Goal: Task Accomplishment & Management: Complete application form

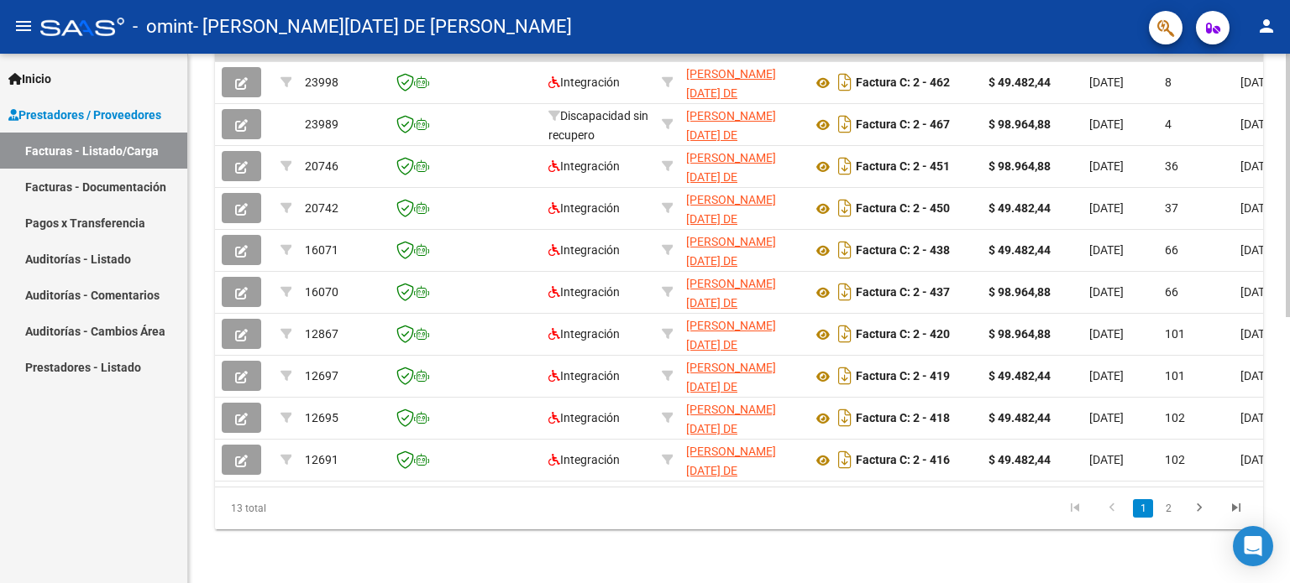
scroll to position [453, 0]
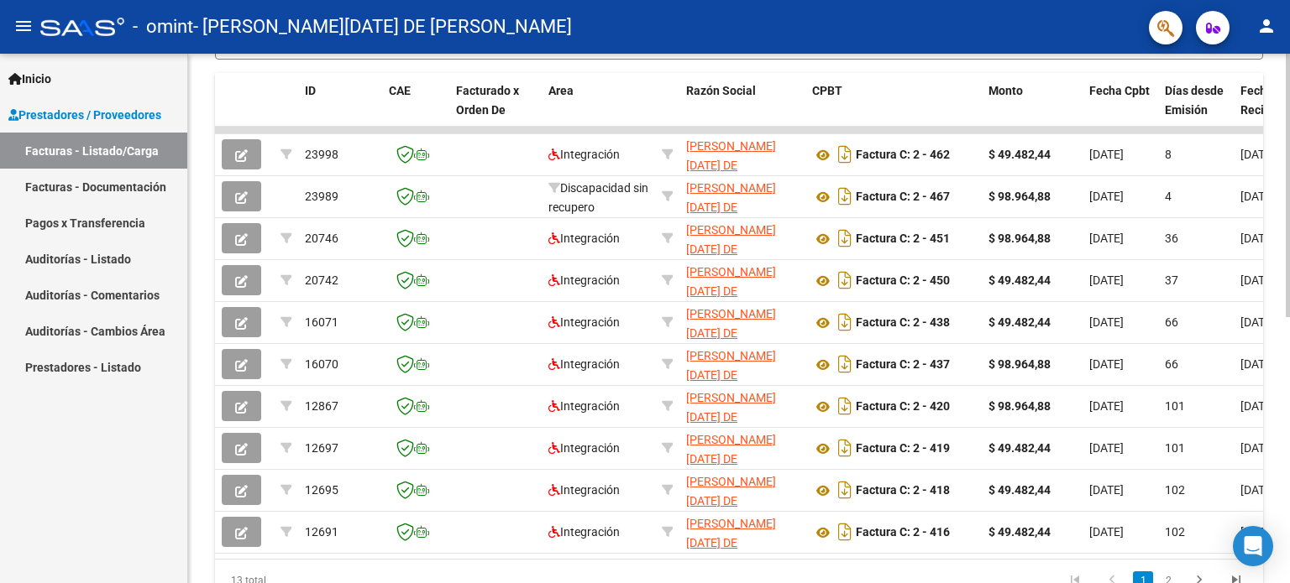
click at [1286, 403] on div at bounding box center [1287, 416] width 4 height 264
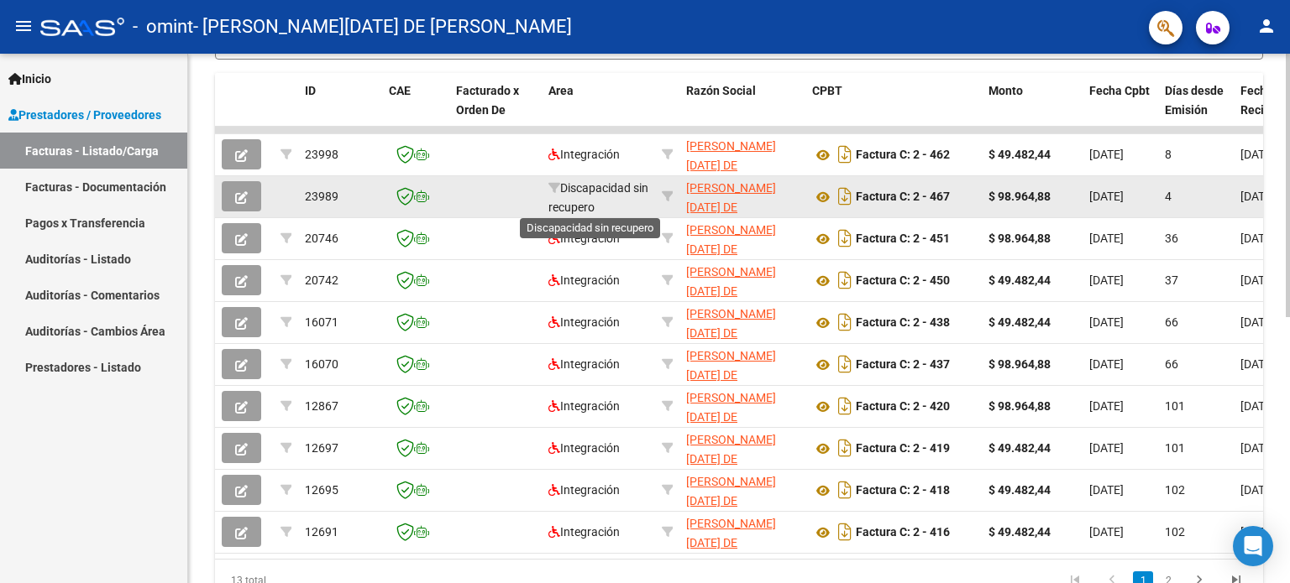
click at [578, 191] on span "Discapacidad sin recupero" at bounding box center [598, 197] width 100 height 33
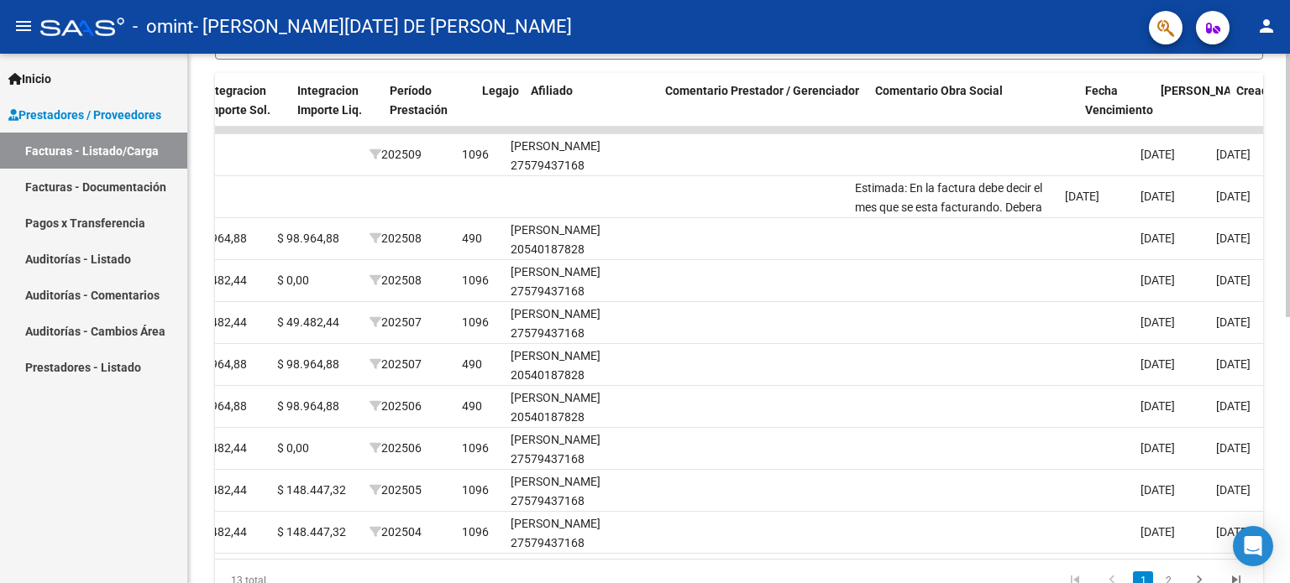
scroll to position [0, 2035]
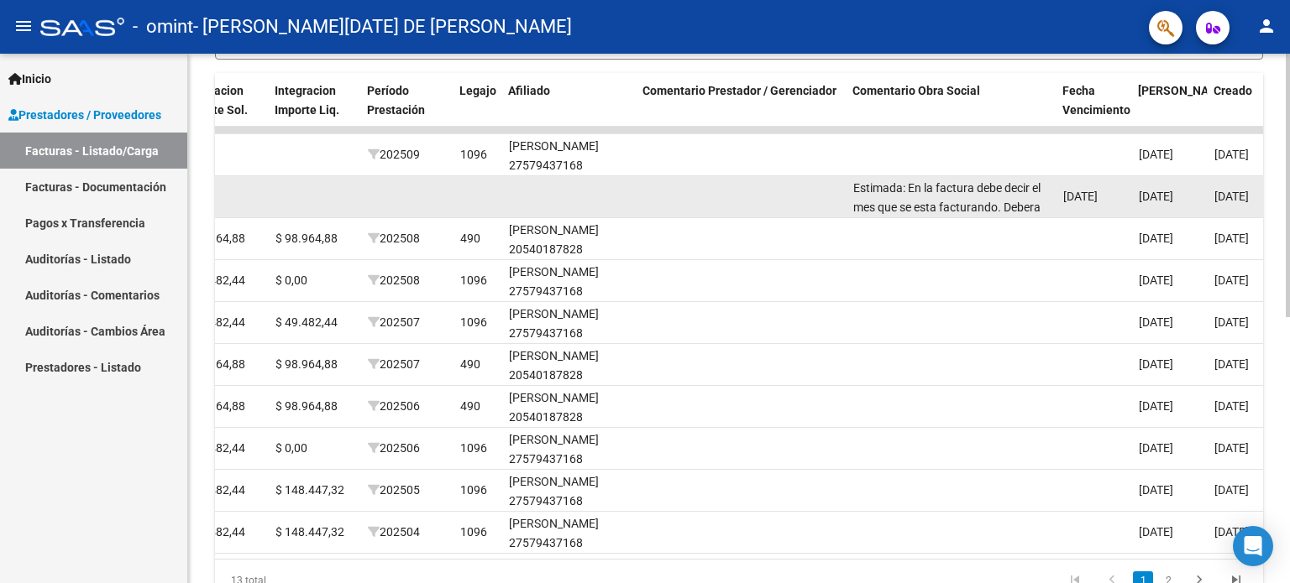
click at [1083, 197] on span "[DATE]" at bounding box center [1080, 196] width 34 height 13
click at [991, 196] on div "Estimada: En la factura debe decir el mes que se esta facturando. Debera refact…" at bounding box center [951, 196] width 196 height 35
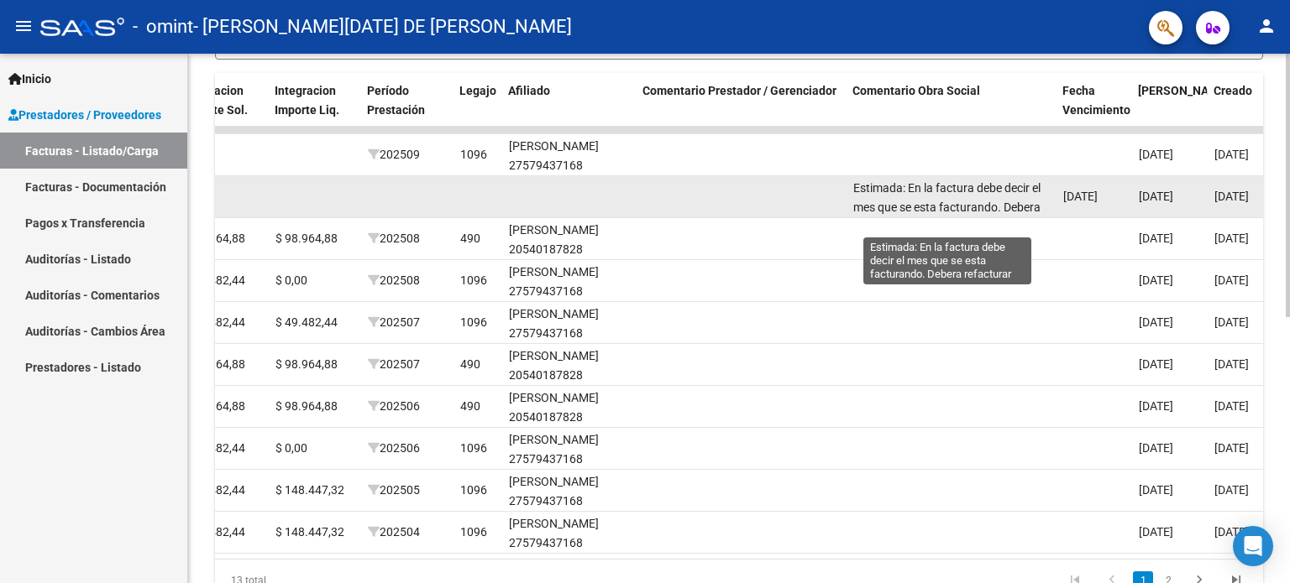
click at [966, 200] on span "Estimada: En la factura debe decir el mes que se esta facturando. Debera refact…" at bounding box center [946, 207] width 187 height 52
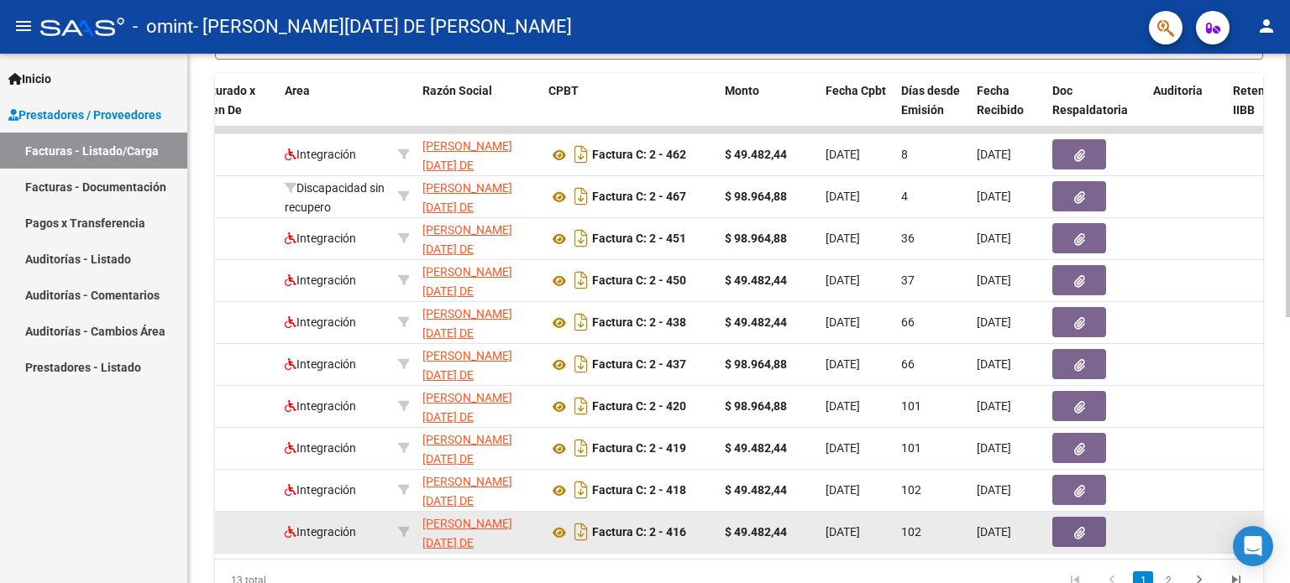
scroll to position [0, 269]
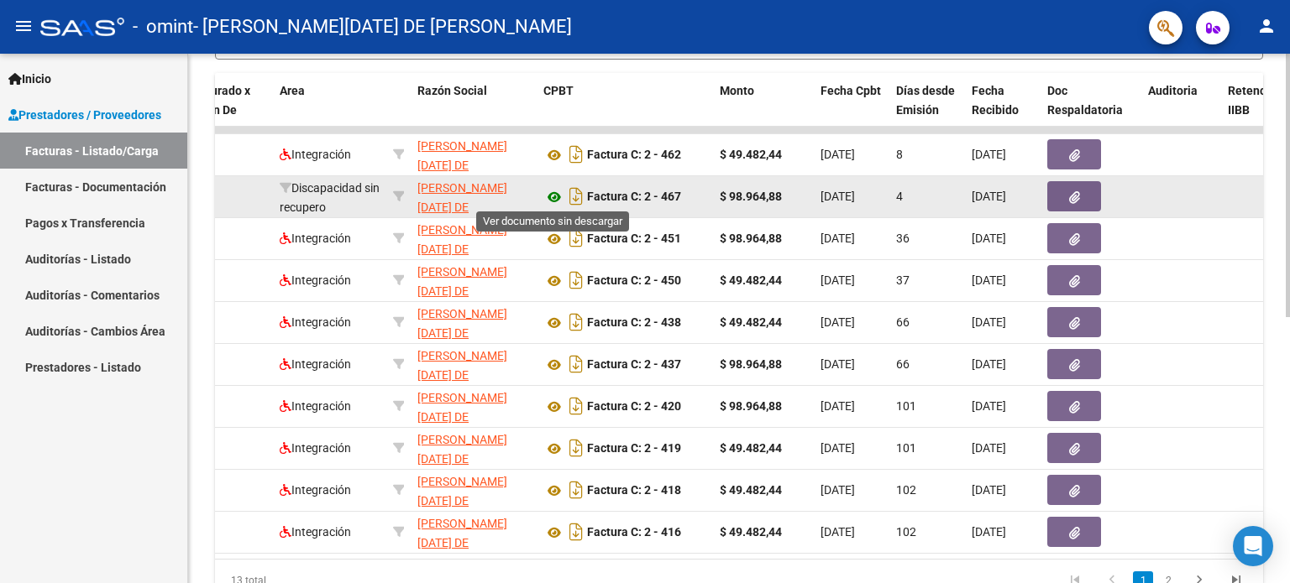
click at [563, 192] on icon at bounding box center [554, 197] width 22 height 20
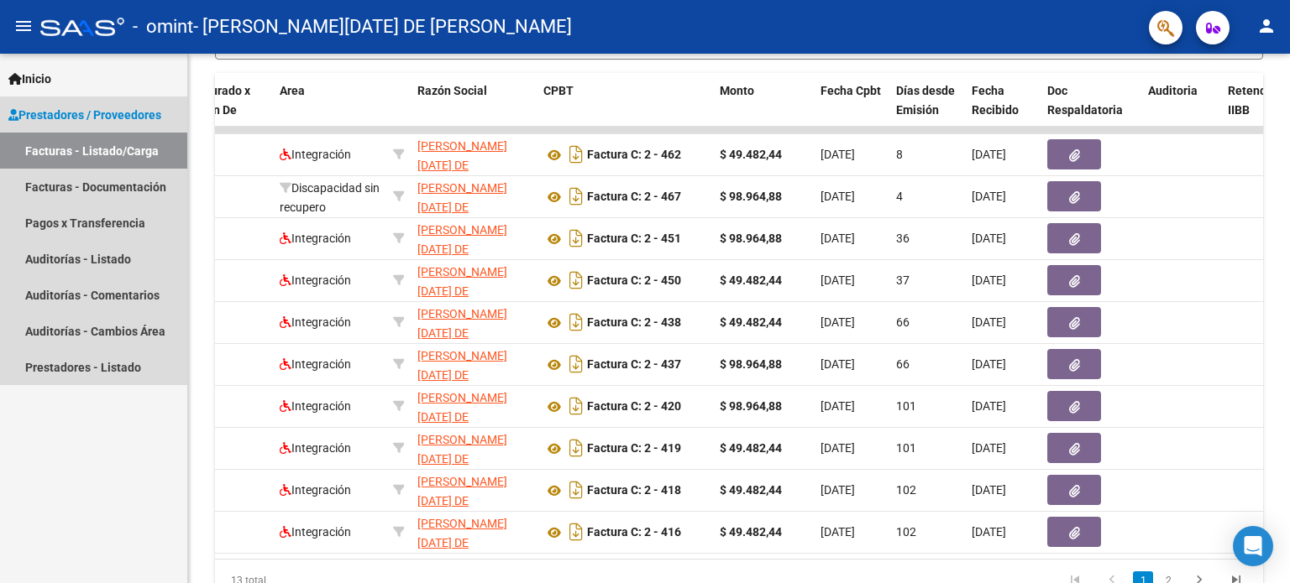
click at [87, 149] on link "Facturas - Listado/Carga" at bounding box center [93, 151] width 187 height 36
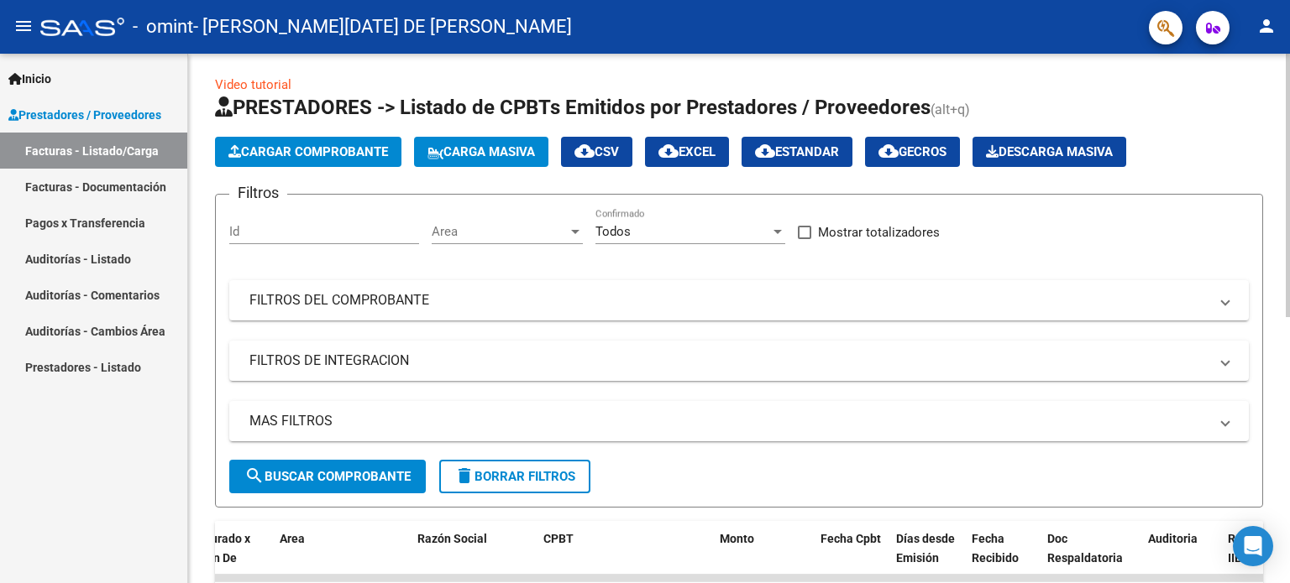
scroll to position [0, 0]
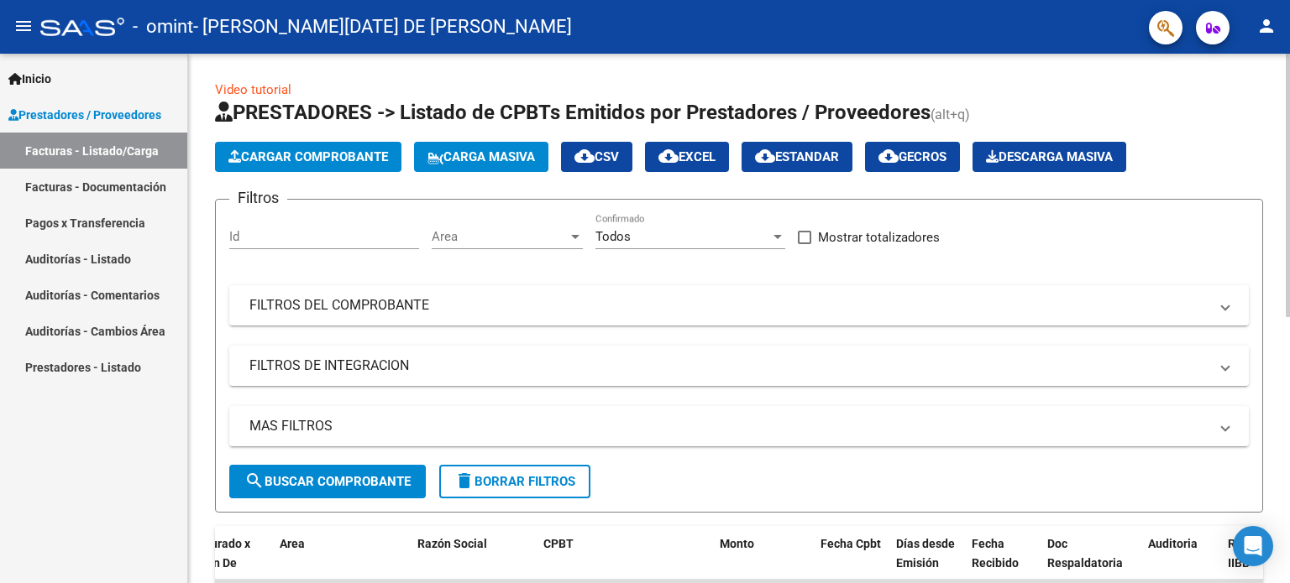
click at [1263, 74] on div "Video tutorial PRESTADORES -> Listado de CPBTs Emitidos por Prestadores / Prove…" at bounding box center [741, 581] width 1106 height 1055
click at [329, 157] on span "Cargar Comprobante" at bounding box center [308, 156] width 160 height 15
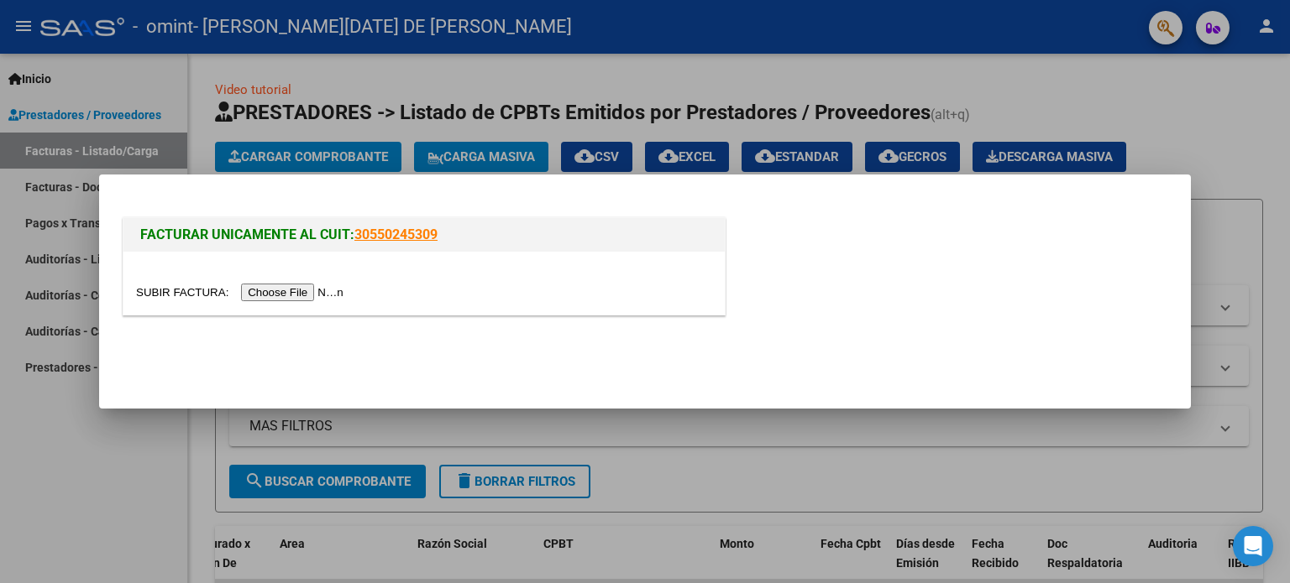
click at [313, 290] on input "file" at bounding box center [242, 293] width 212 height 18
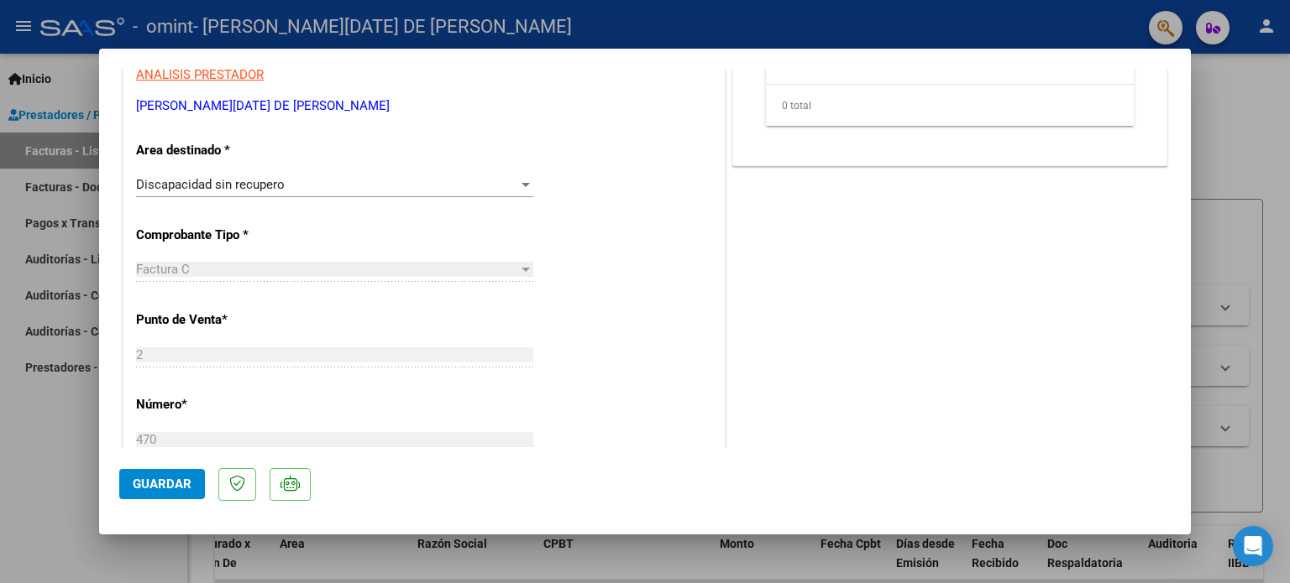
scroll to position [409, 0]
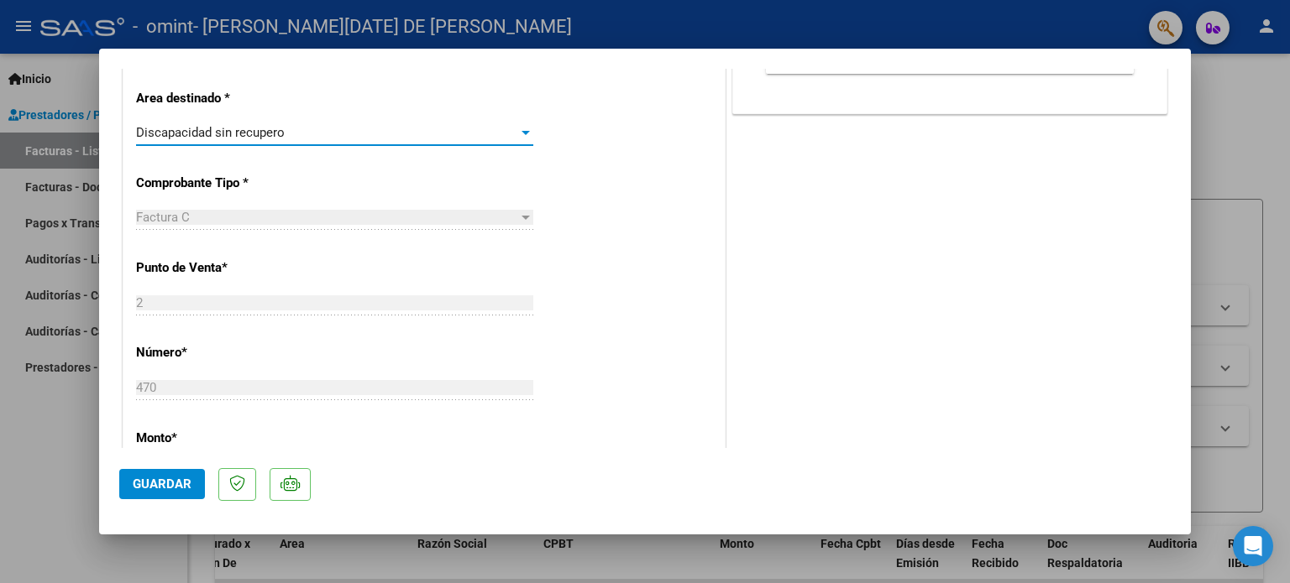
click at [524, 133] on div at bounding box center [525, 133] width 8 height 4
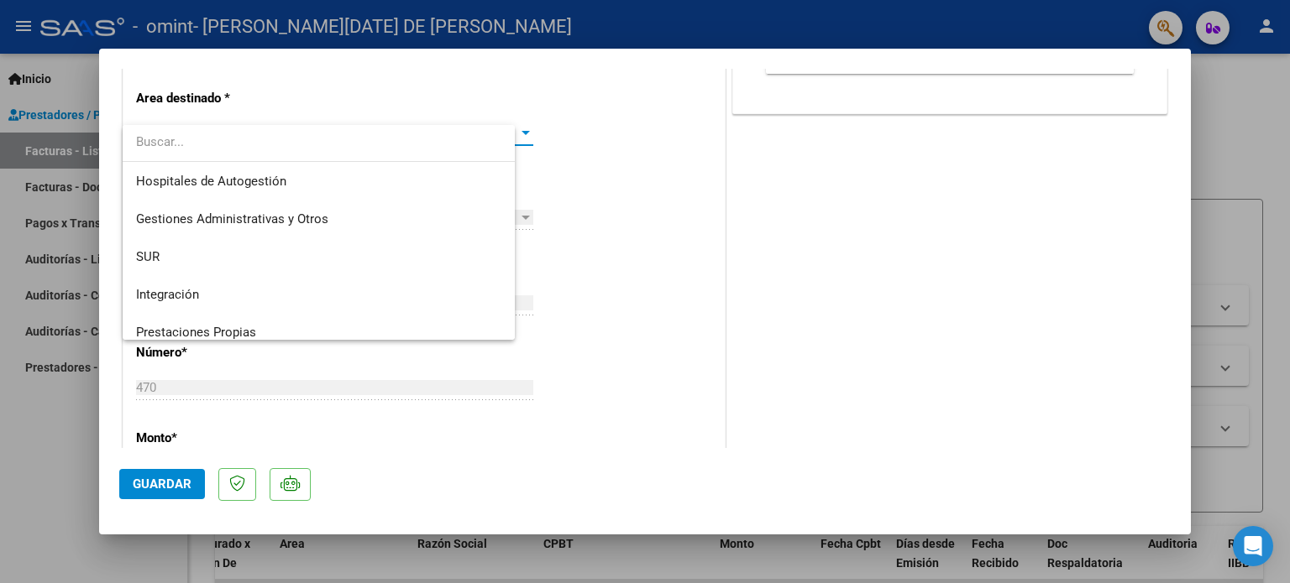
scroll to position [124, 0]
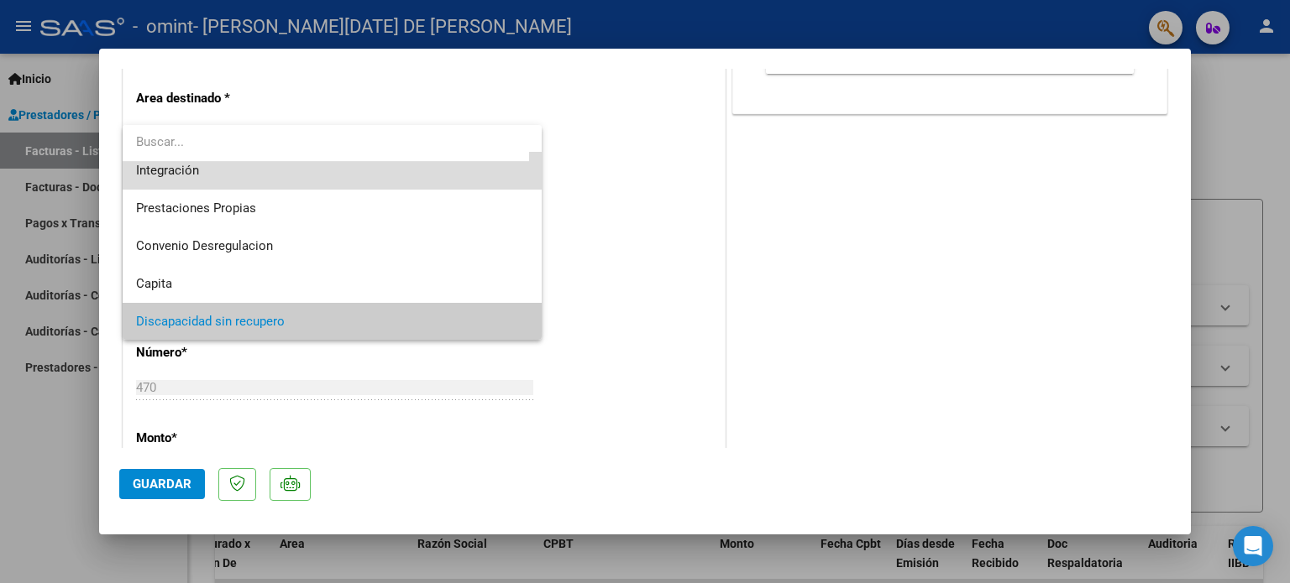
click at [450, 180] on span "Integración" at bounding box center [332, 171] width 393 height 38
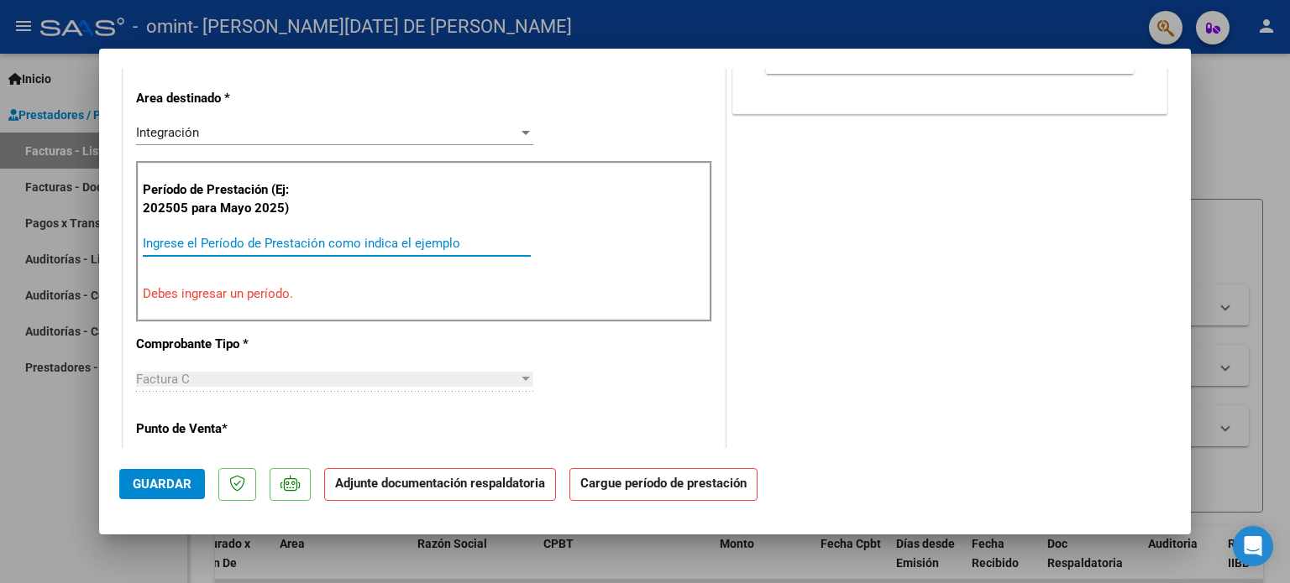
click at [277, 242] on input "Ingrese el Período de Prestación como indica el ejemplo" at bounding box center [337, 243] width 388 height 15
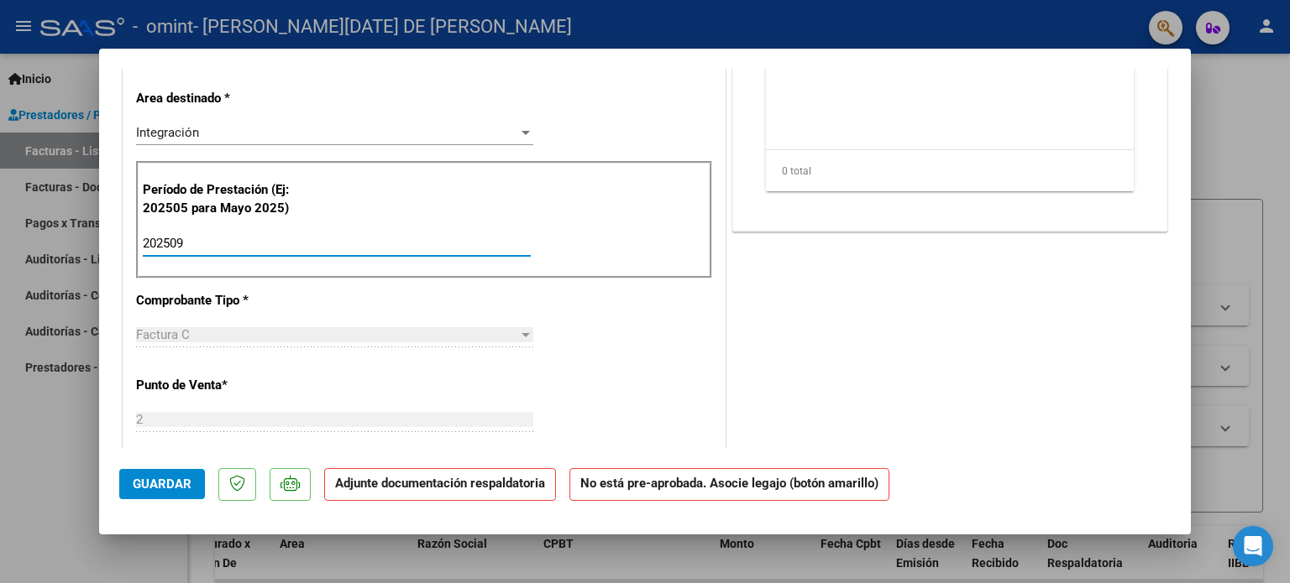
type input "202509"
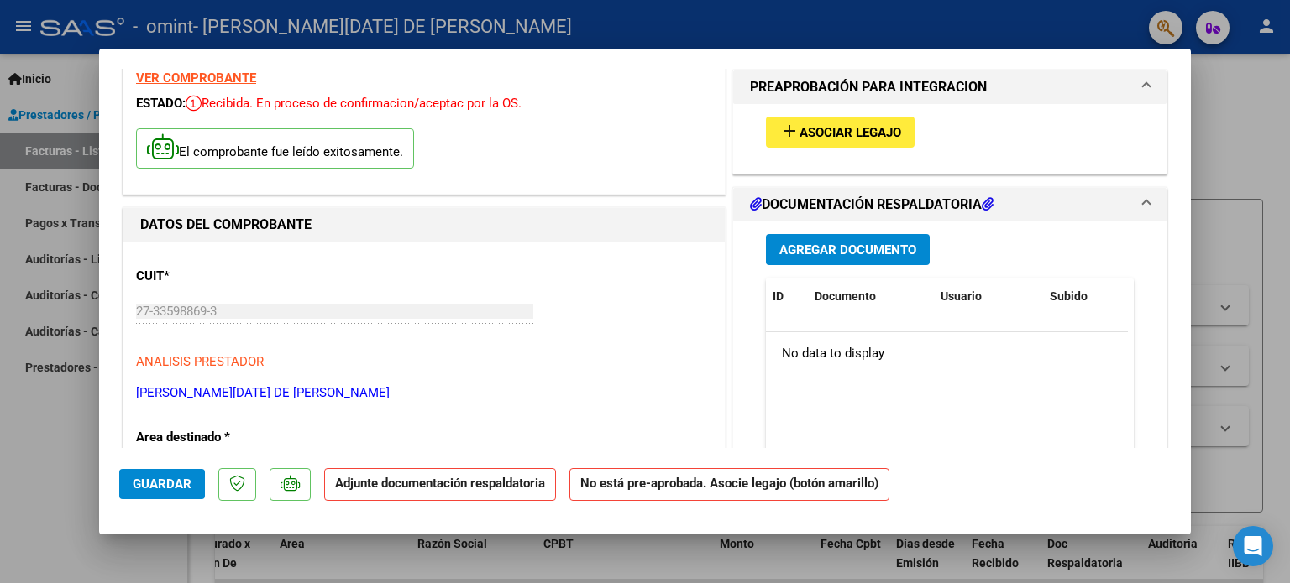
scroll to position [72, 0]
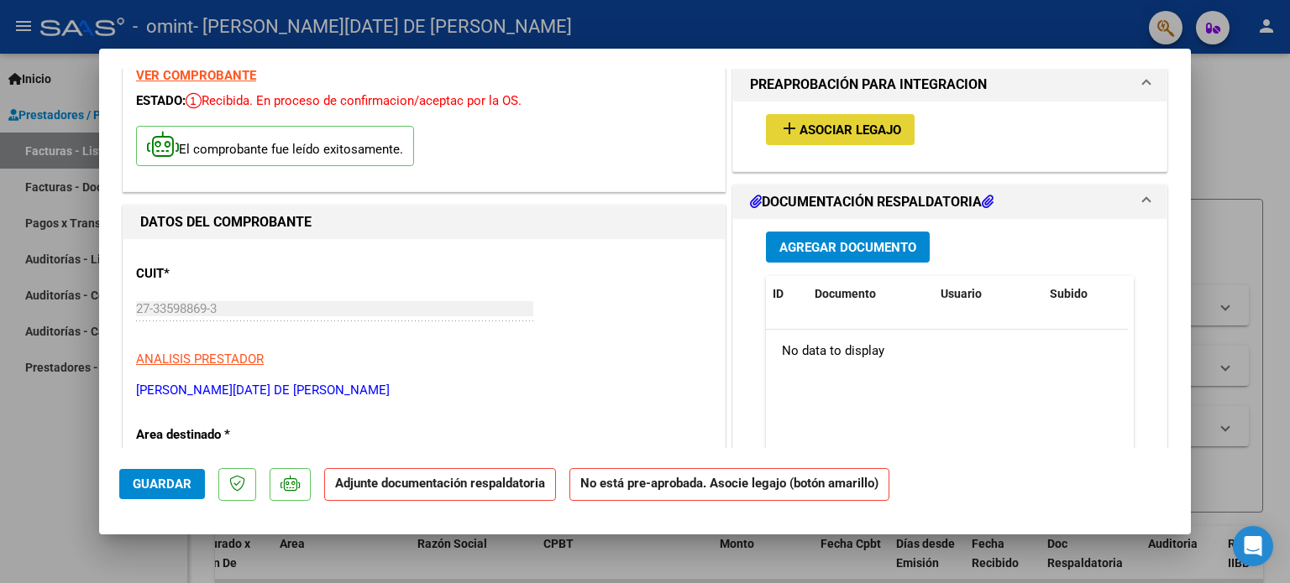
click at [833, 123] on span "Asociar Legajo" at bounding box center [850, 130] width 102 height 15
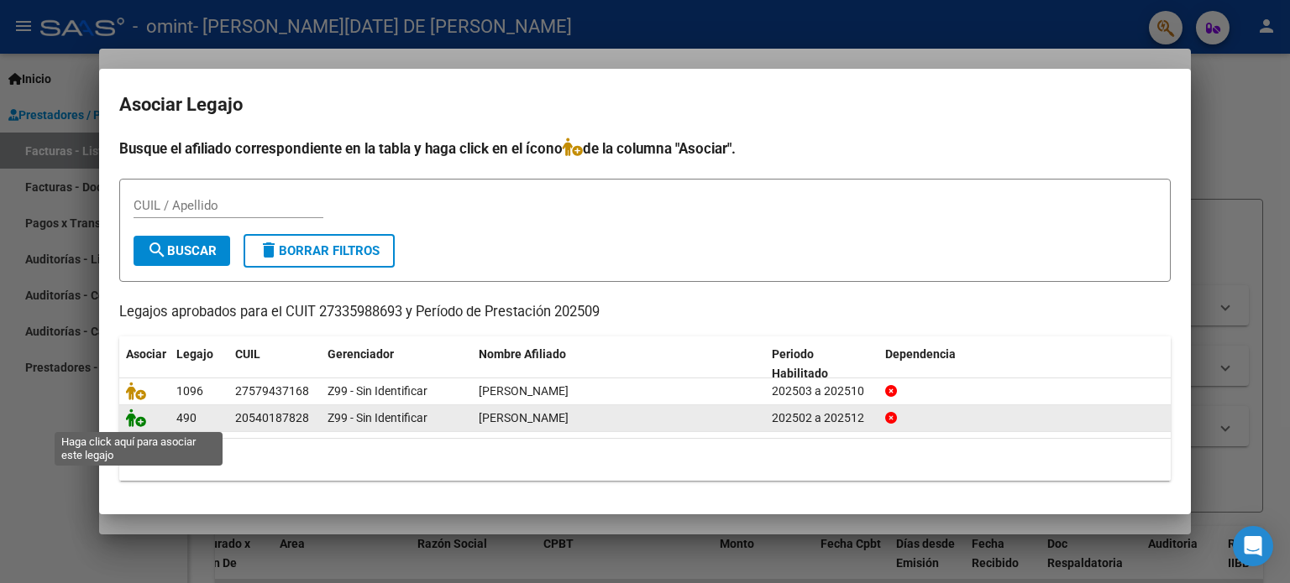
click at [140, 420] on icon at bounding box center [136, 418] width 20 height 18
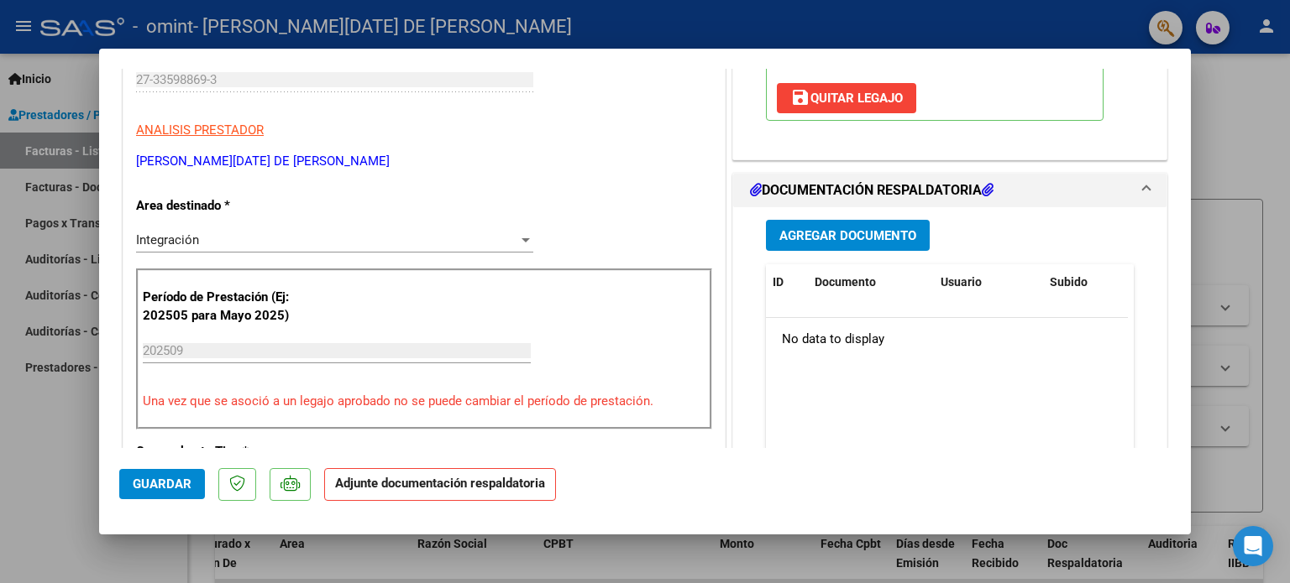
scroll to position [319, 0]
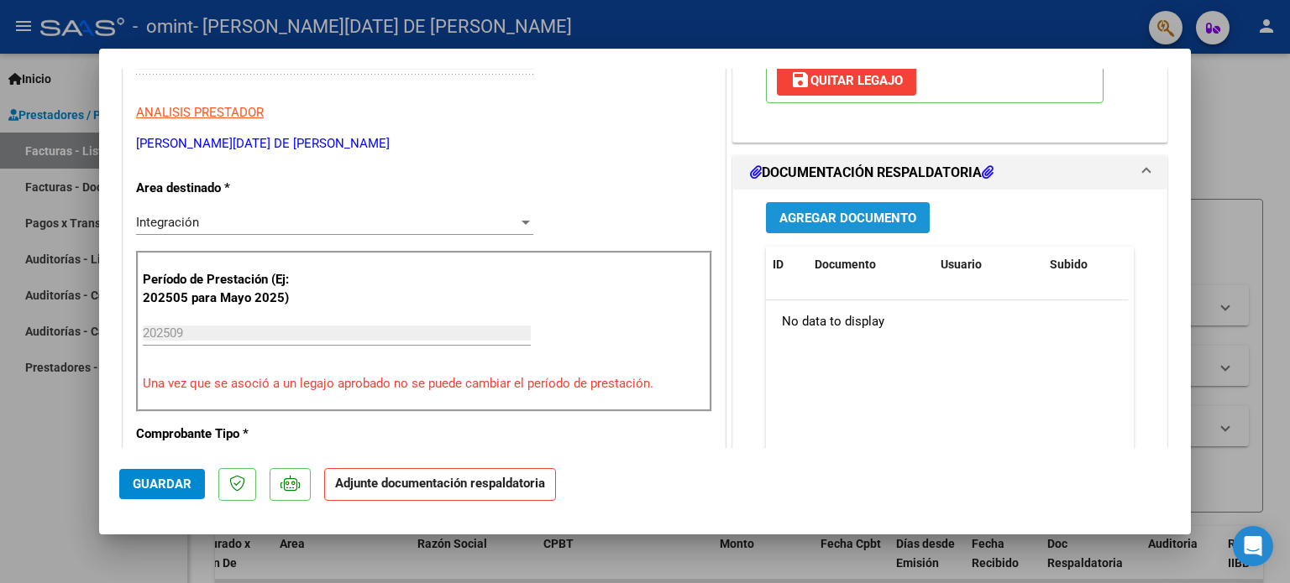
click at [793, 224] on span "Agregar Documento" at bounding box center [847, 218] width 137 height 15
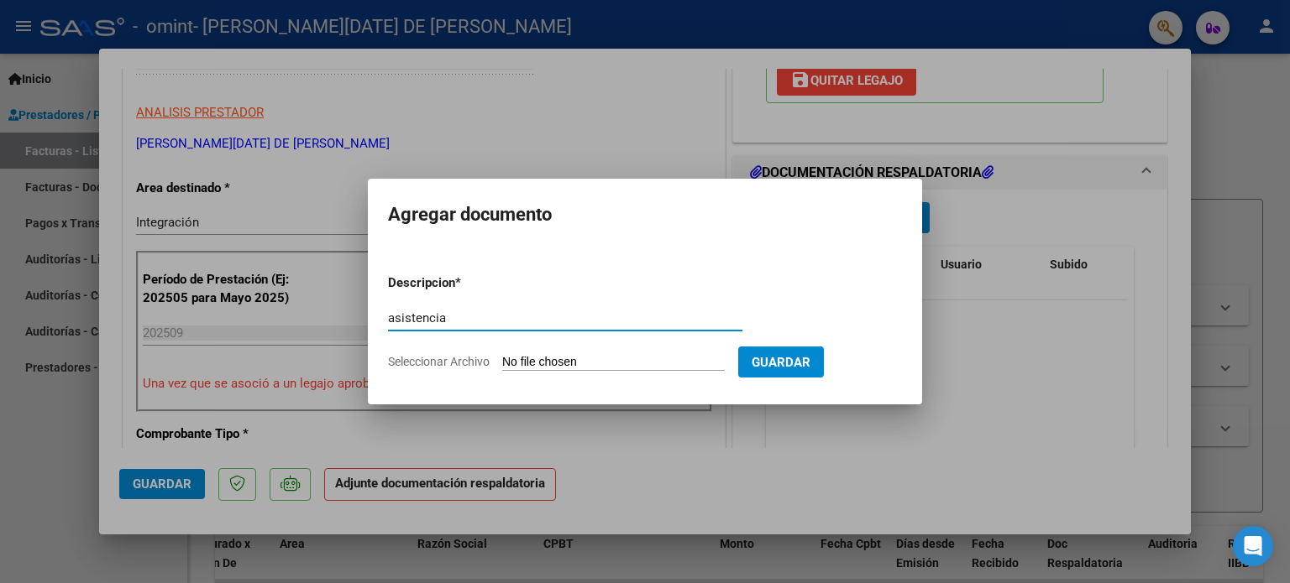
type input "asistencia"
click at [525, 355] on input "Seleccionar Archivo" at bounding box center [613, 363] width 222 height 16
type input "C:\fakepath\[PERSON_NAME] [DATE].pdf"
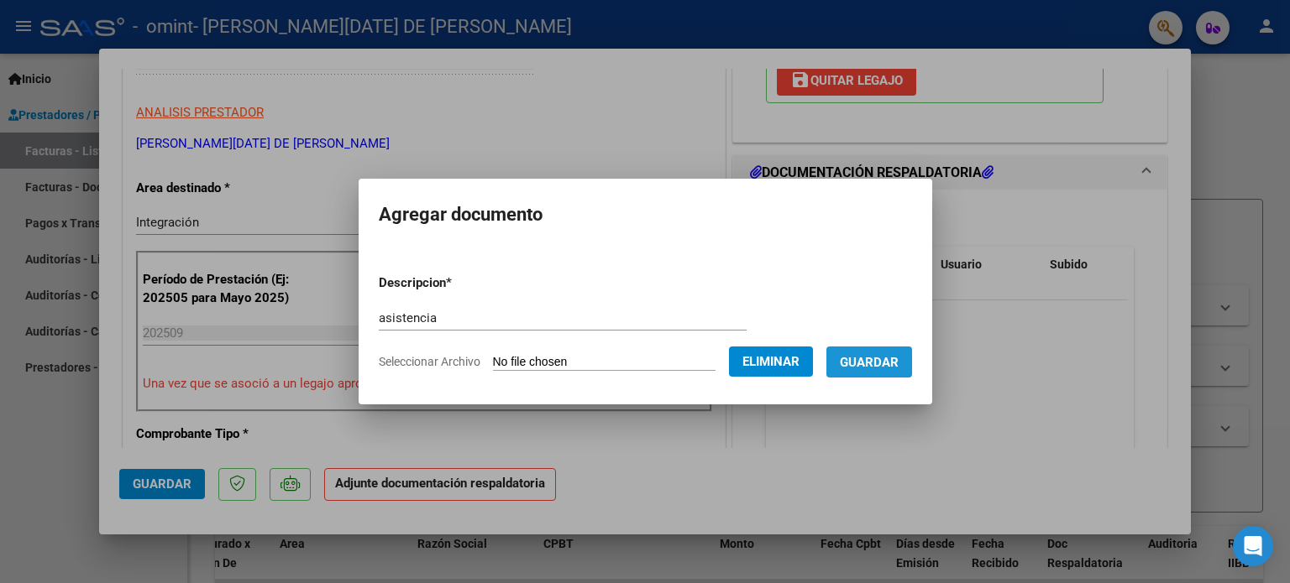
click at [874, 355] on span "Guardar" at bounding box center [869, 362] width 59 height 15
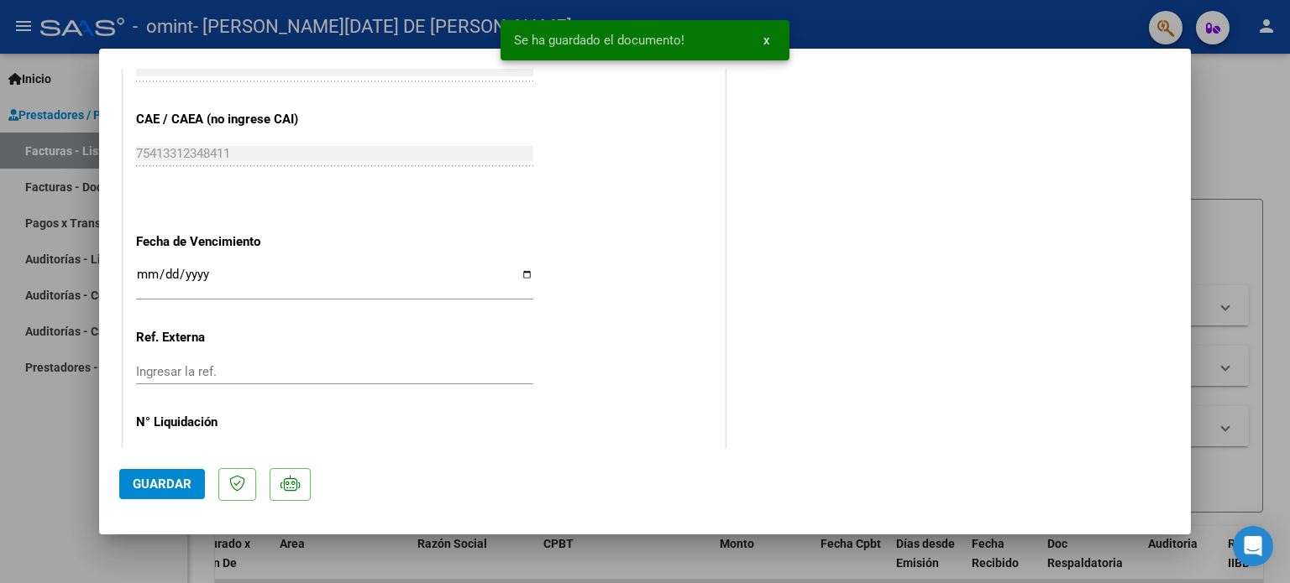
scroll to position [1122, 0]
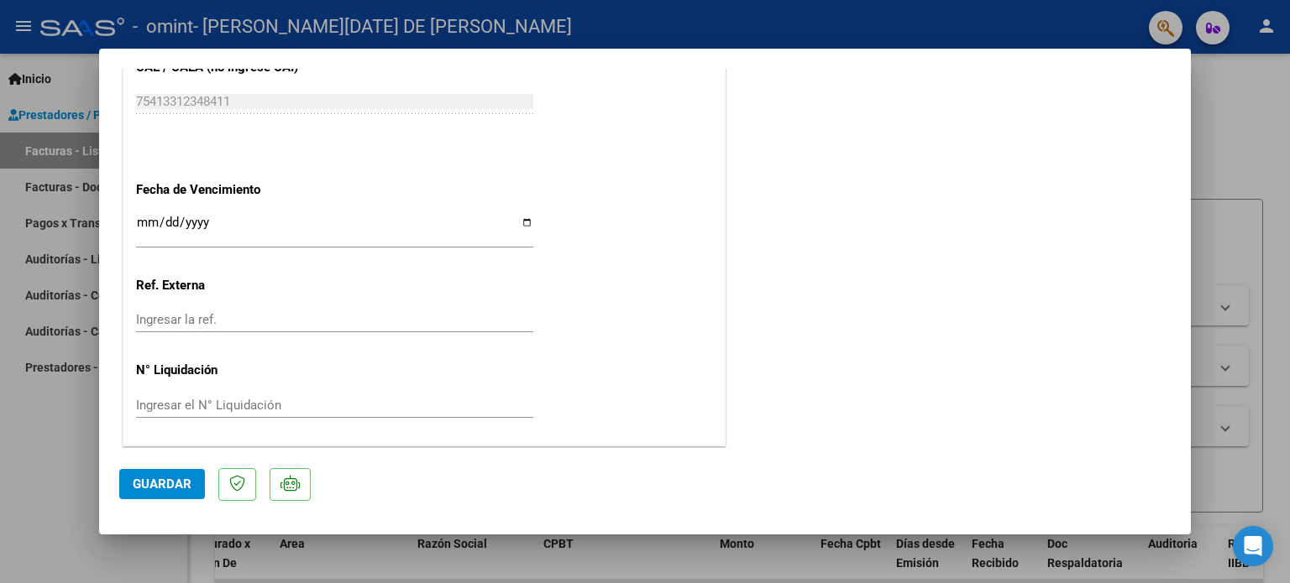
click at [162, 483] on span "Guardar" at bounding box center [162, 484] width 59 height 15
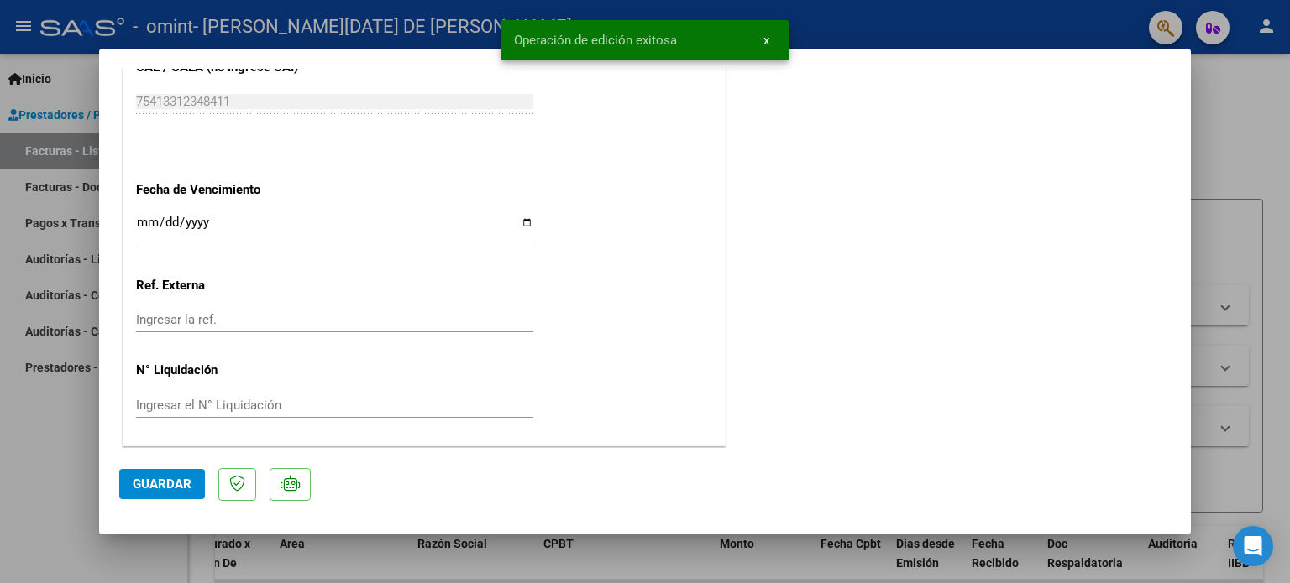
click at [1252, 113] on div at bounding box center [645, 291] width 1290 height 583
type input "$ 0,00"
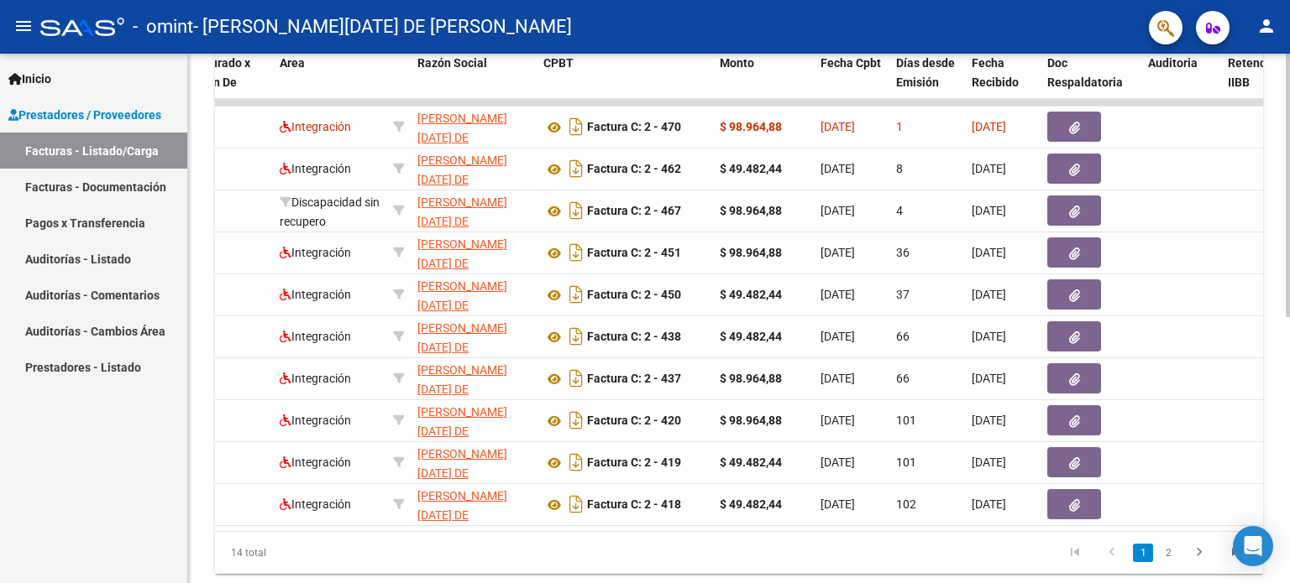
scroll to position [483, 0]
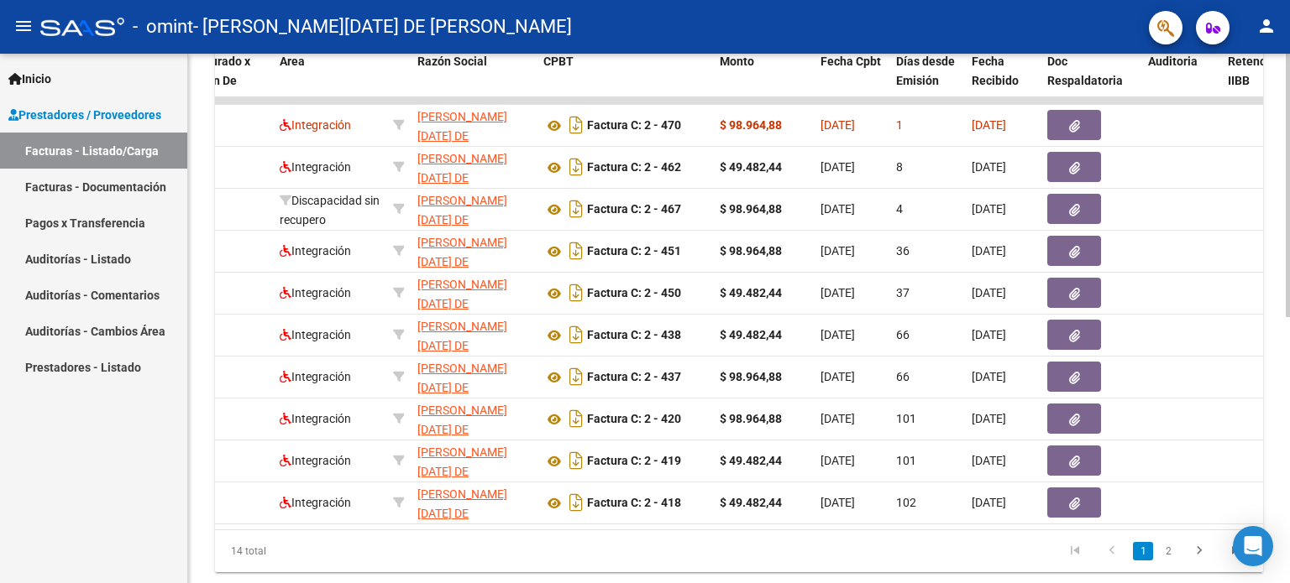
click at [1288, 355] on div at bounding box center [1287, 431] width 4 height 264
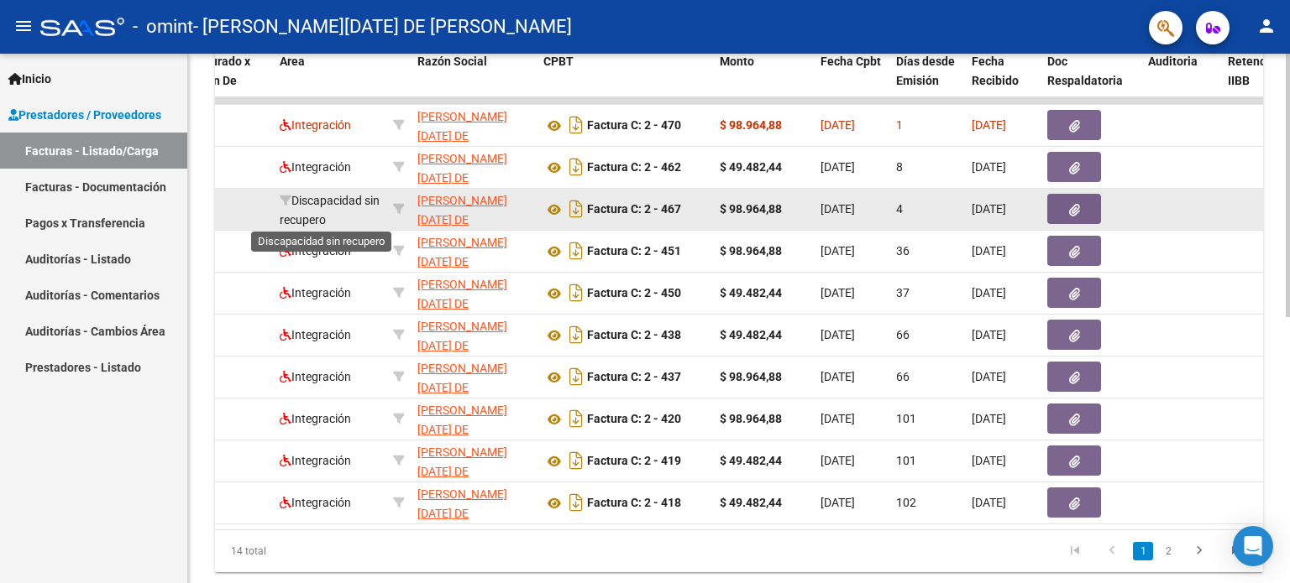
click at [322, 221] on span "Discapacidad sin recupero" at bounding box center [330, 210] width 100 height 33
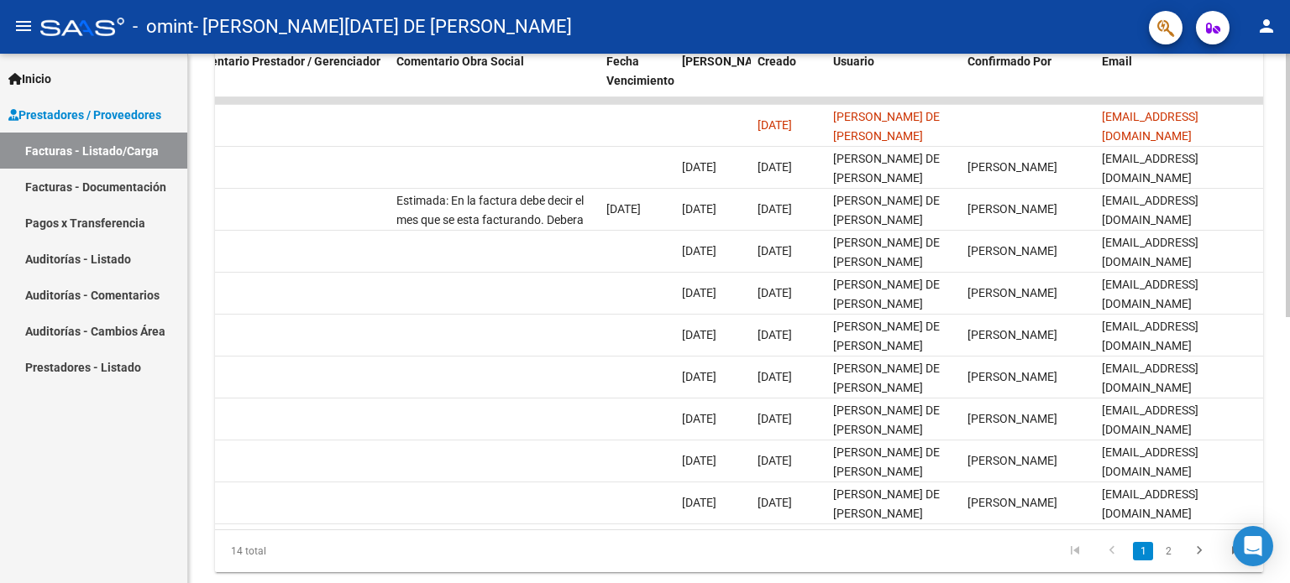
scroll to position [536, 0]
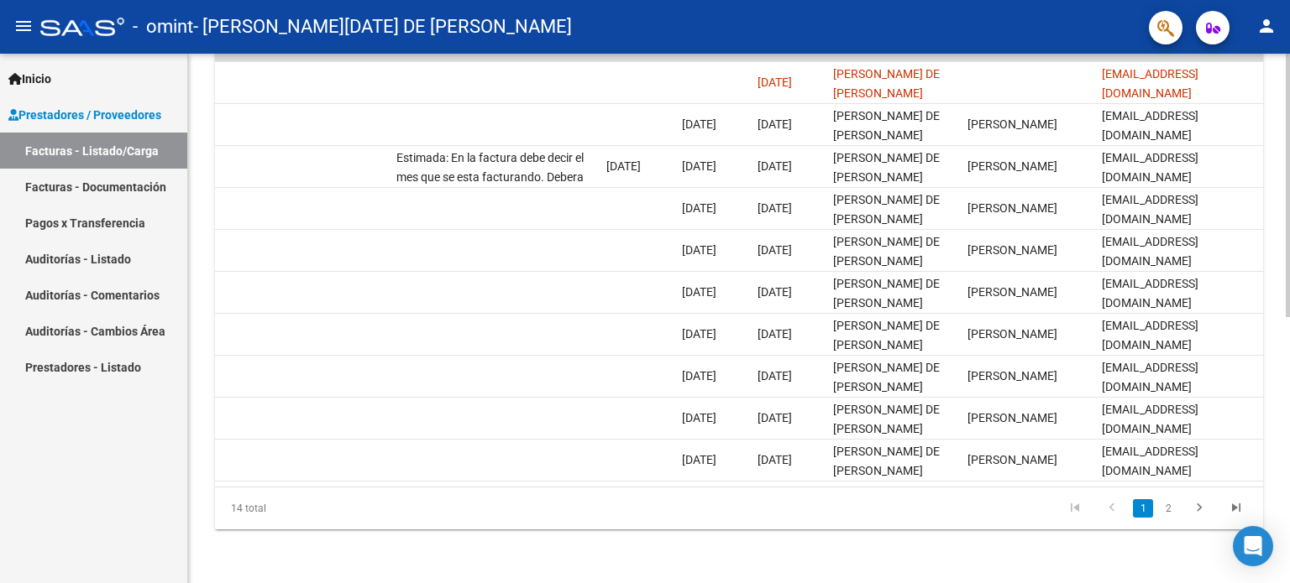
click at [1289, 436] on div at bounding box center [1287, 452] width 4 height 264
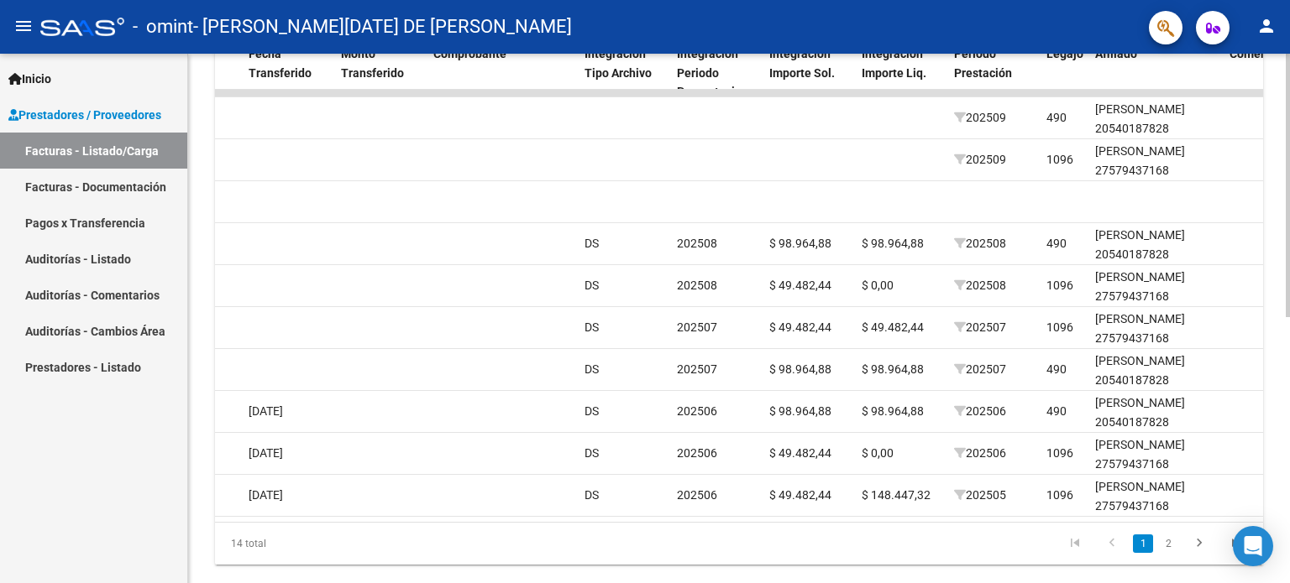
scroll to position [491, 0]
click at [1266, 357] on div "Video tutorial PRESTADORES -> Listado de CPBTs Emitidos por Prestadores / Prove…" at bounding box center [741, 90] width 1106 height 1055
